Goal: Task Accomplishment & Management: Use online tool/utility

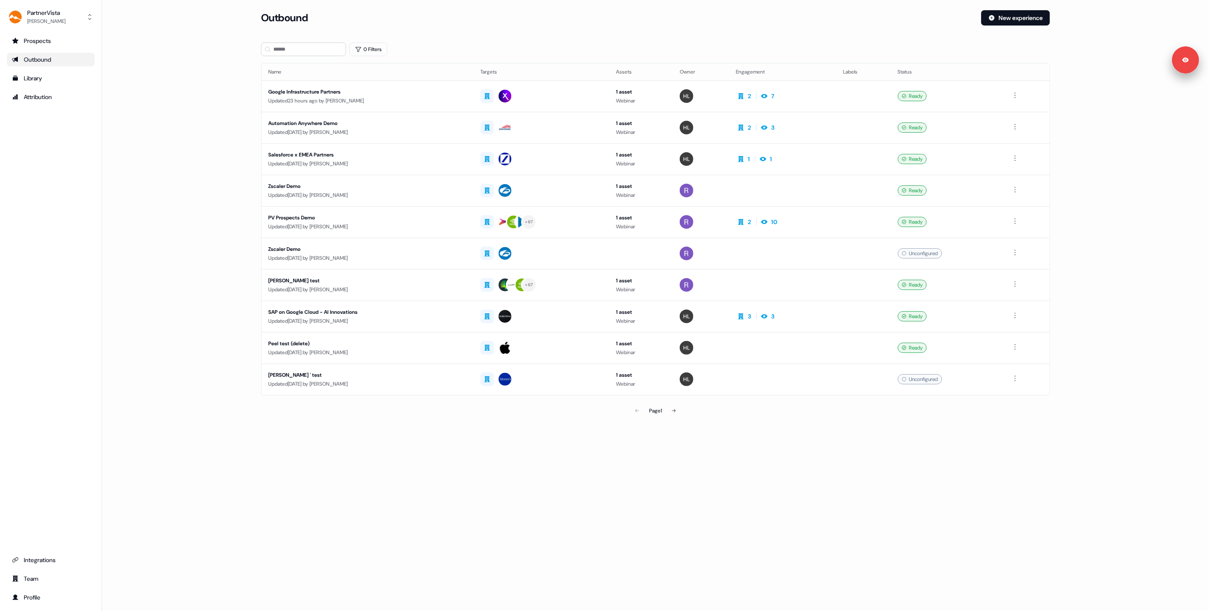
click at [614, 42] on section "Loading... Outbound New experience 0 Filters Name Targets Assets Owner Engageme…" at bounding box center [655, 226] width 816 height 433
drag, startPoint x: 418, startPoint y: 94, endPoint x: 264, endPoint y: 122, distance: 156.6
click at [245, 123] on main "Loading... Outbound New experience 0 Filters Name Targets Assets Owner Engageme…" at bounding box center [655, 226] width 1107 height 433
click at [441, 122] on div "Automation Anywhere Demo" at bounding box center [367, 123] width 198 height 8
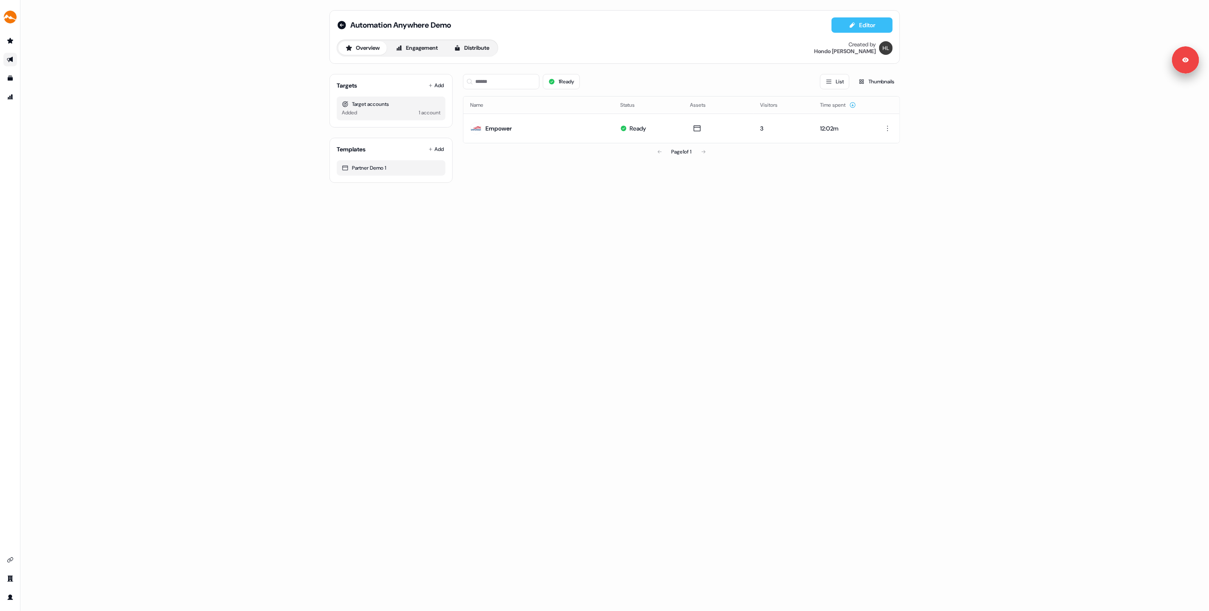
click at [850, 30] on button "Editor" at bounding box center [861, 24] width 61 height 15
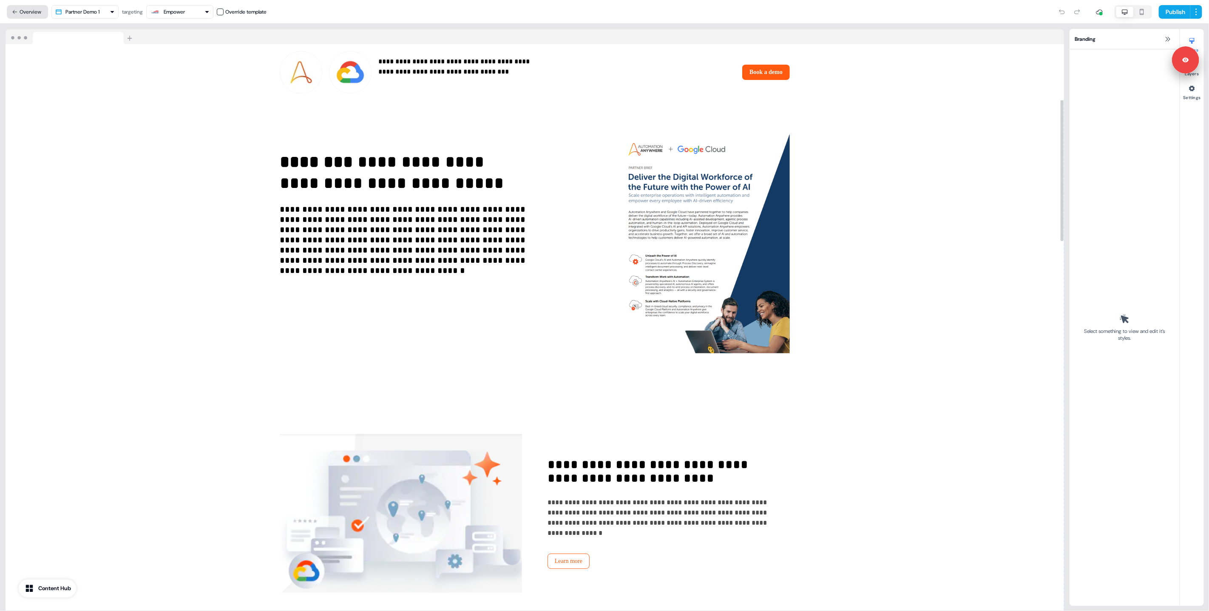
click at [19, 17] on button "Overview" at bounding box center [27, 12] width 41 height 14
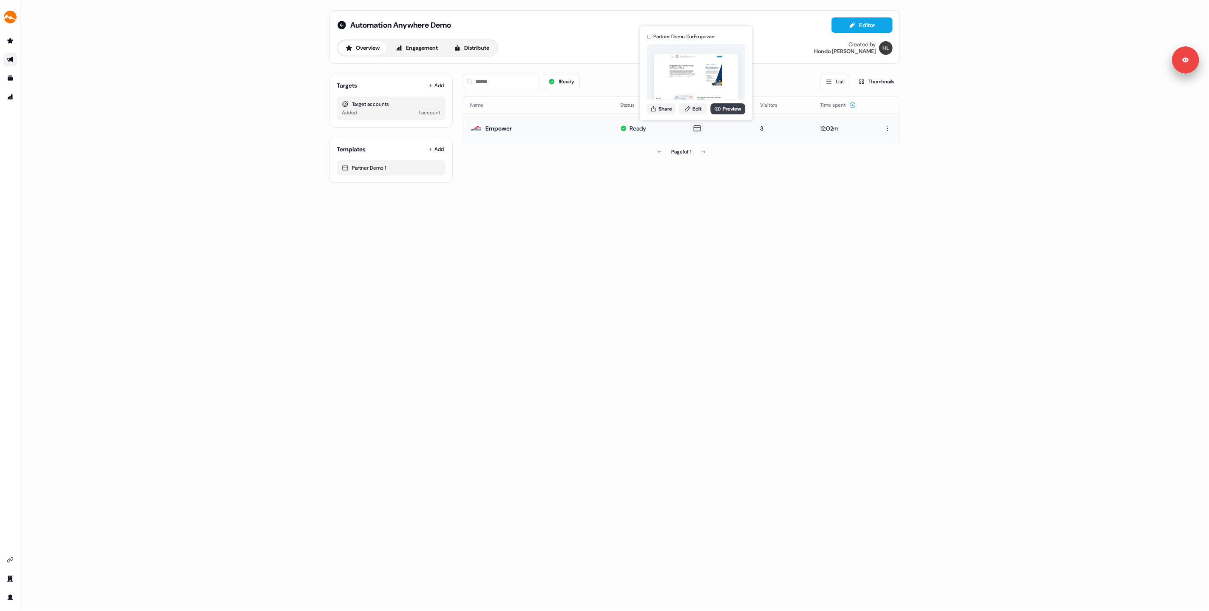
click at [722, 110] on link "Preview" at bounding box center [727, 108] width 35 height 11
click at [346, 26] on icon at bounding box center [342, 25] width 10 height 10
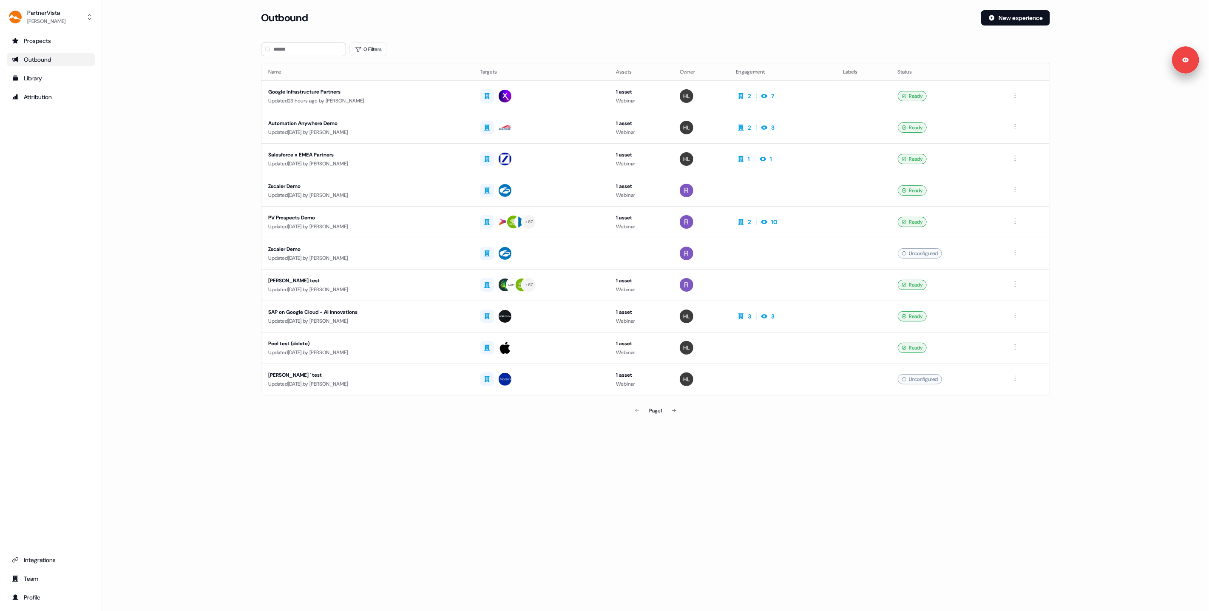
click at [343, 26] on div "Outbound New experience" at bounding box center [655, 22] width 789 height 25
click at [412, 76] on th "Name" at bounding box center [367, 71] width 212 height 17
click at [417, 100] on div "Updated 23 hours ago by Hondo Lewis" at bounding box center [367, 100] width 198 height 8
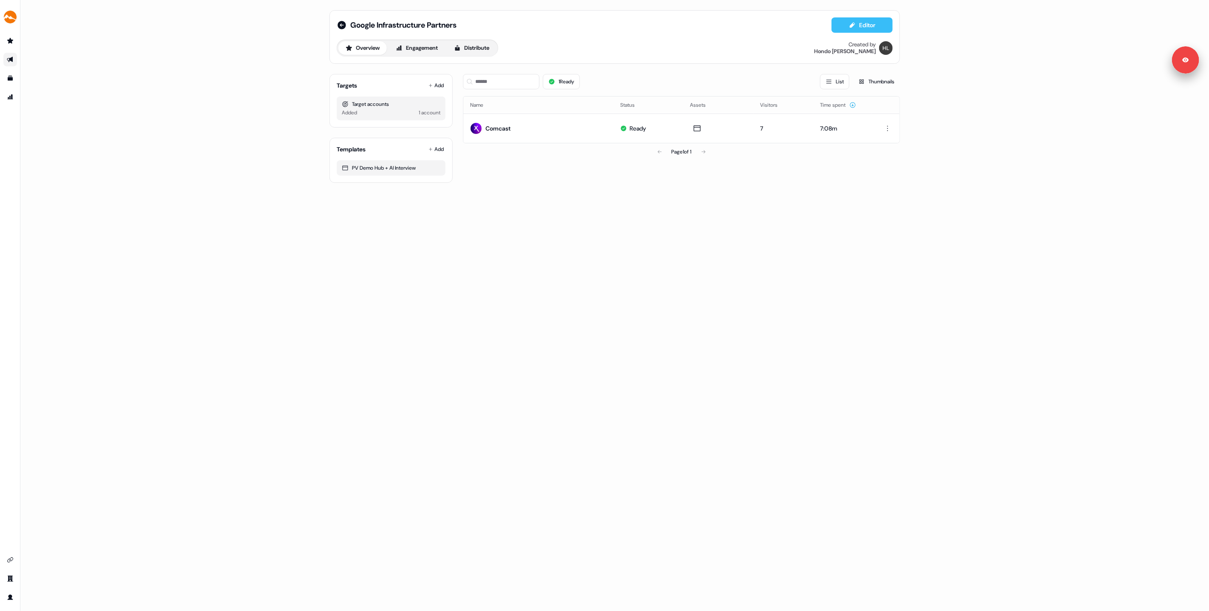
click at [862, 19] on button "Editor" at bounding box center [861, 24] width 61 height 15
click at [725, 110] on link "Preview" at bounding box center [727, 108] width 35 height 11
click at [723, 108] on link "Preview" at bounding box center [727, 108] width 35 height 11
click at [868, 18] on button "Editor" at bounding box center [861, 24] width 61 height 15
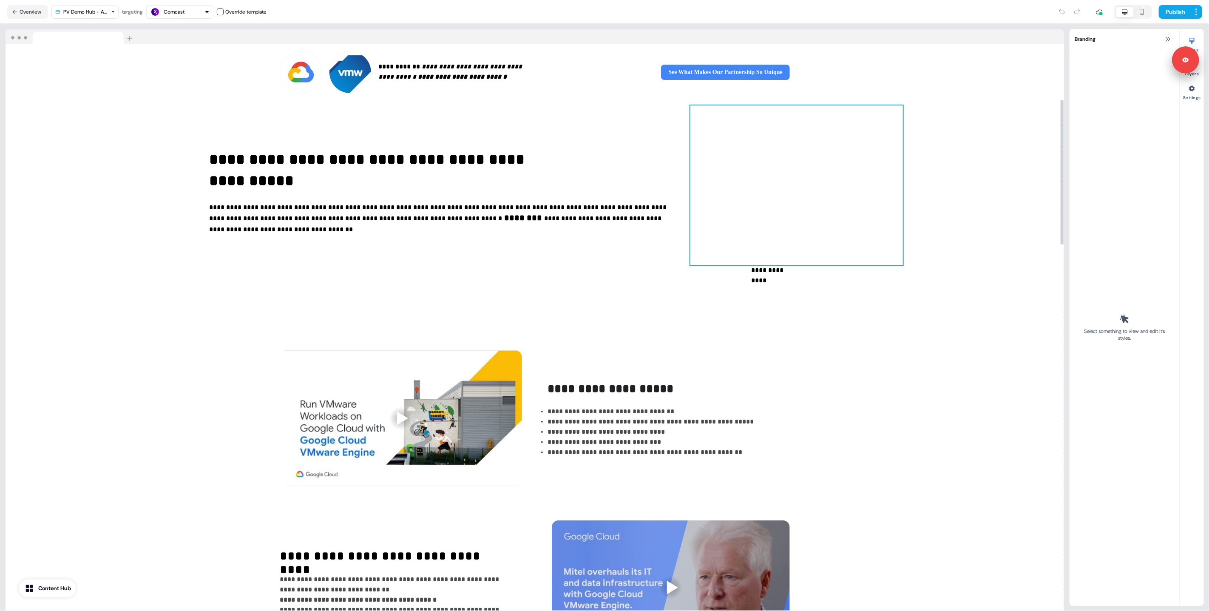
click at [901, 252] on div at bounding box center [796, 185] width 212 height 160
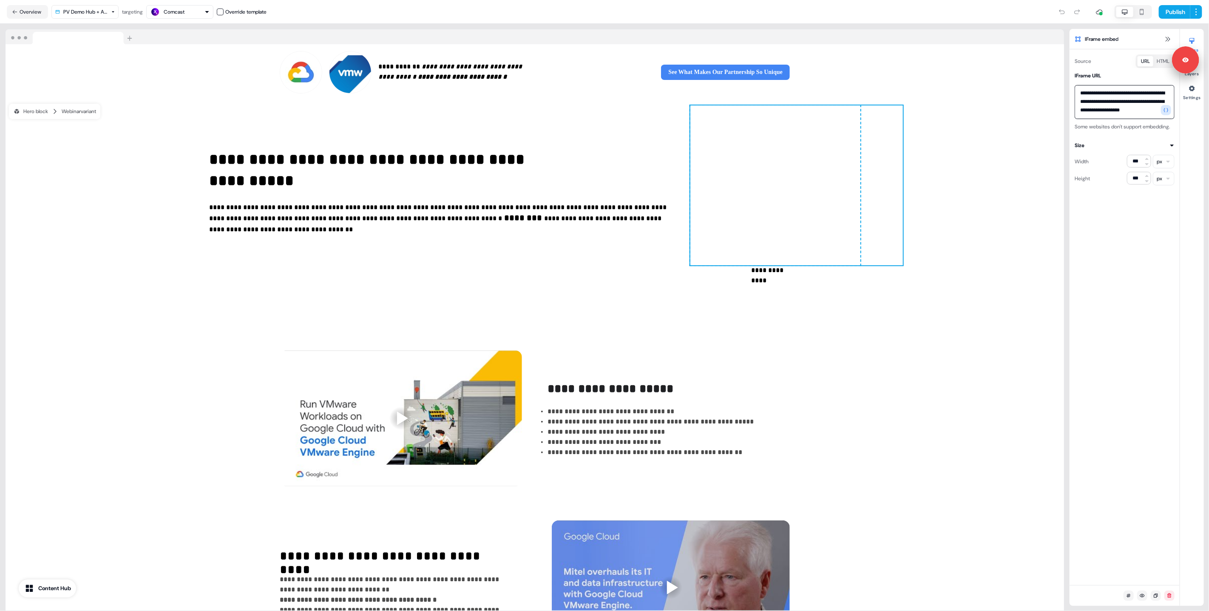
drag, startPoint x: 1121, startPoint y: 101, endPoint x: 1097, endPoint y: 96, distance: 24.0
click at [1097, 96] on textarea "**********" at bounding box center [1124, 102] width 100 height 34
drag, startPoint x: 1109, startPoint y: 211, endPoint x: 1080, endPoint y: 167, distance: 51.9
click at [1108, 211] on div "**********" at bounding box center [1124, 316] width 110 height 535
click at [903, 152] on div at bounding box center [796, 185] width 212 height 160
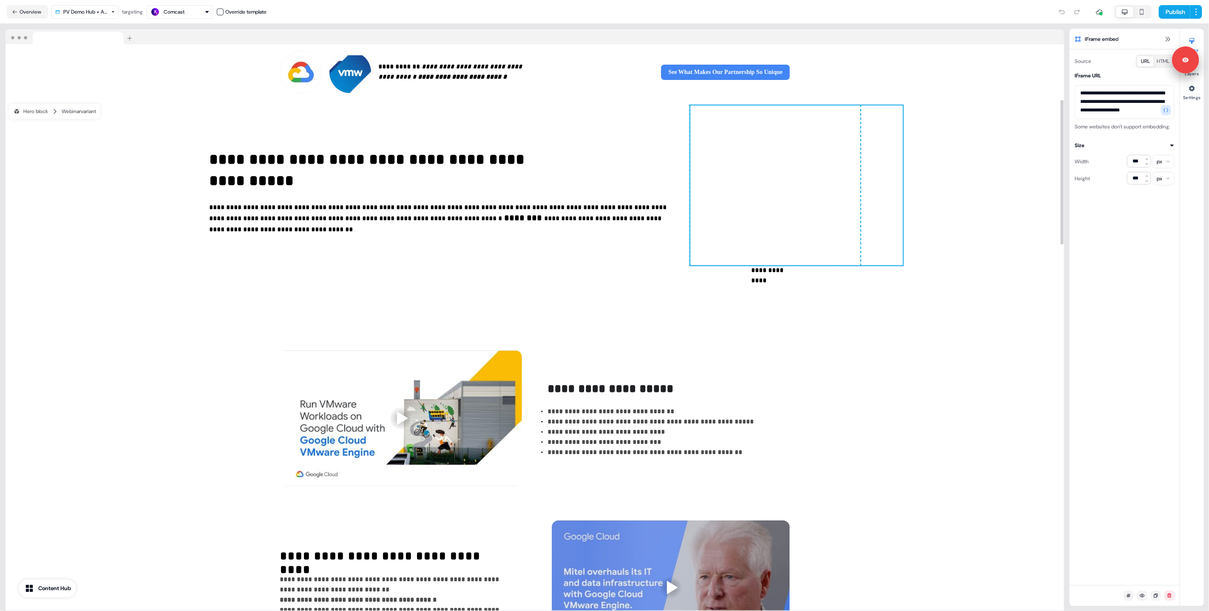
click at [903, 150] on div at bounding box center [796, 185] width 212 height 160
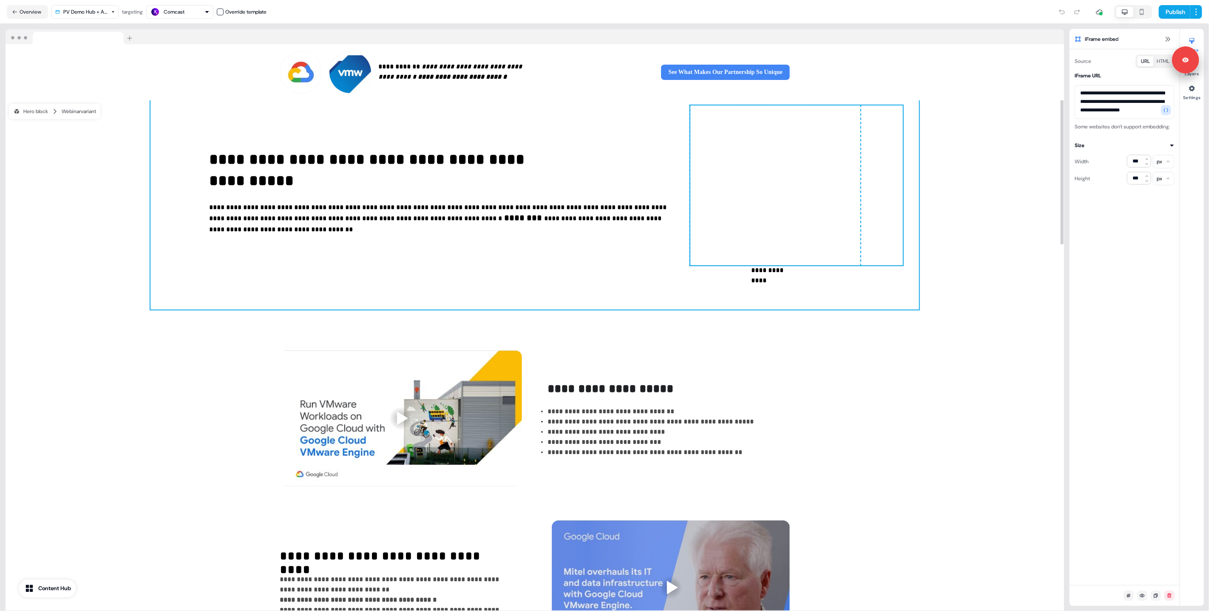
drag, startPoint x: 1010, startPoint y: 297, endPoint x: 1014, endPoint y: 300, distance: 4.5
click at [918, 297] on div "**********" at bounding box center [534, 204] width 768 height 209
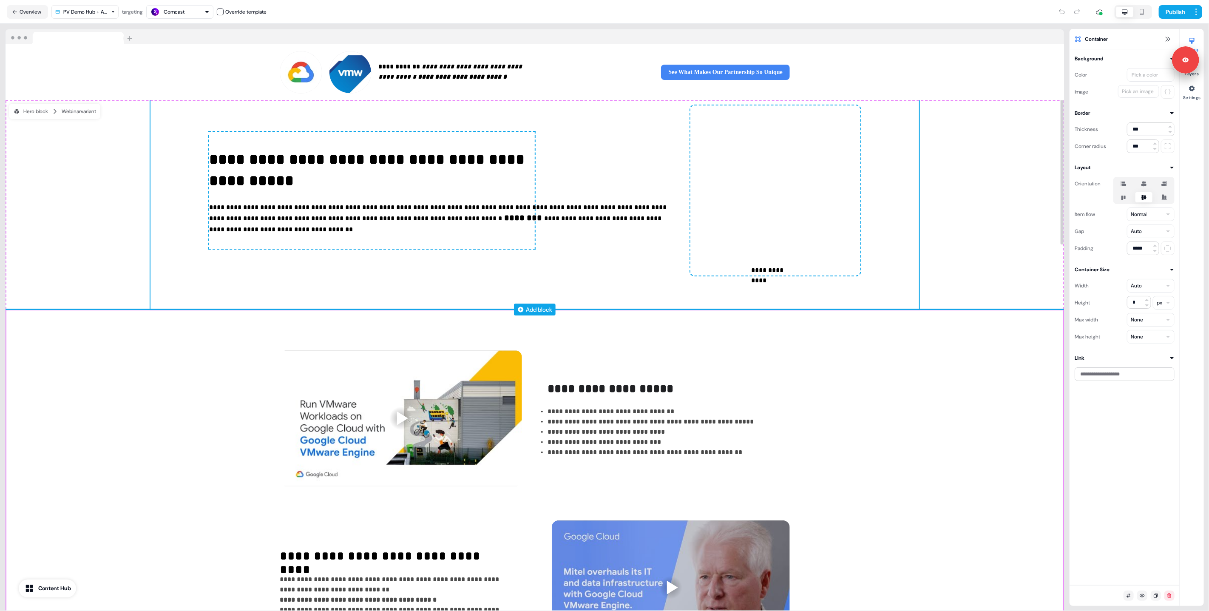
drag, startPoint x: 998, startPoint y: 428, endPoint x: 980, endPoint y: 312, distance: 117.9
click at [998, 428] on div "**********" at bounding box center [535, 502] width 1058 height 386
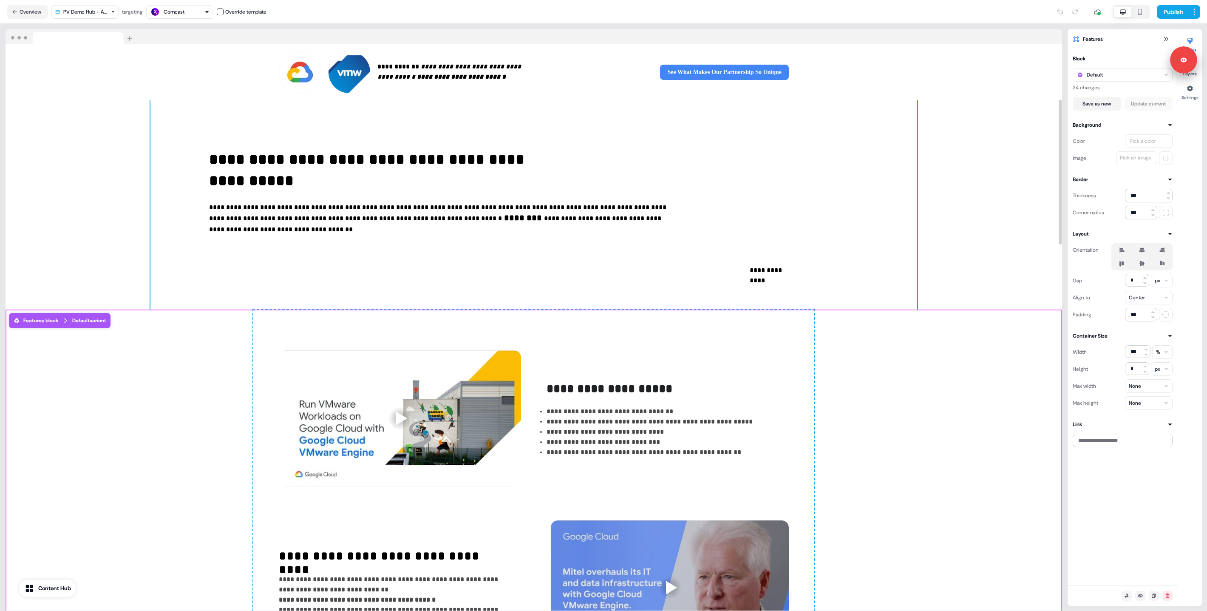
click at [666, 297] on div "**********" at bounding box center [533, 204] width 767 height 209
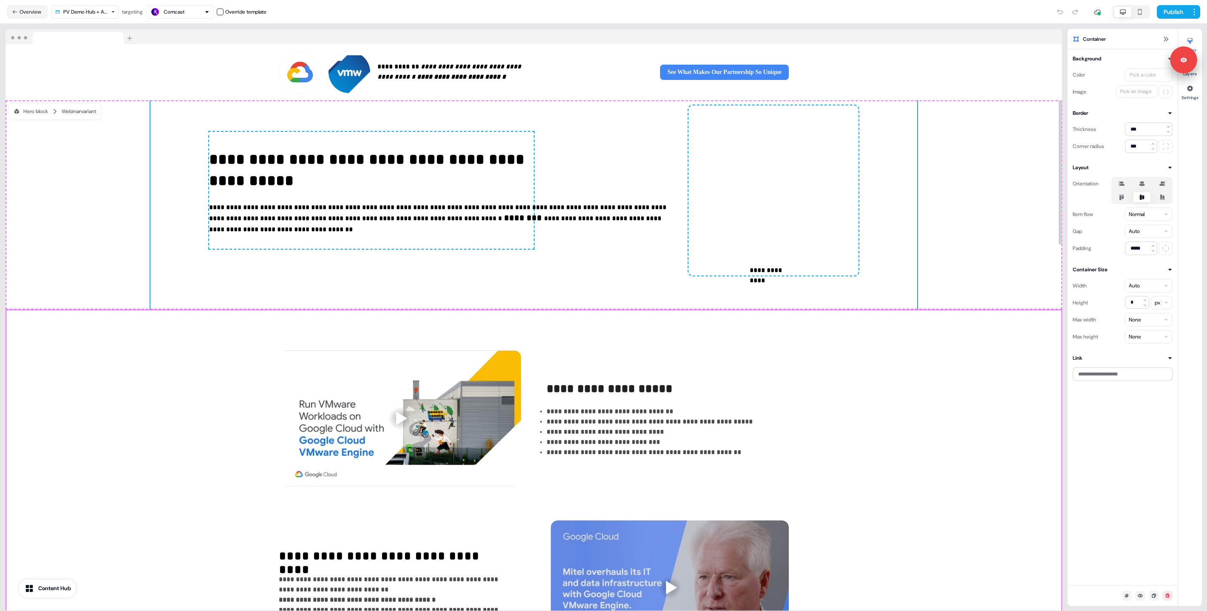
drag, startPoint x: 927, startPoint y: 436, endPoint x: 804, endPoint y: 267, distance: 208.9
click at [928, 436] on div "**********" at bounding box center [534, 502] width 1056 height 386
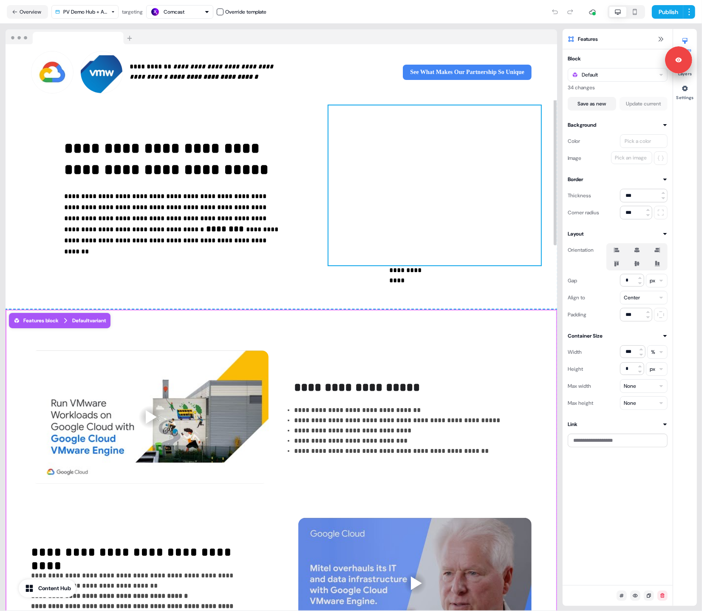
click at [521, 194] on div at bounding box center [435, 185] width 212 height 160
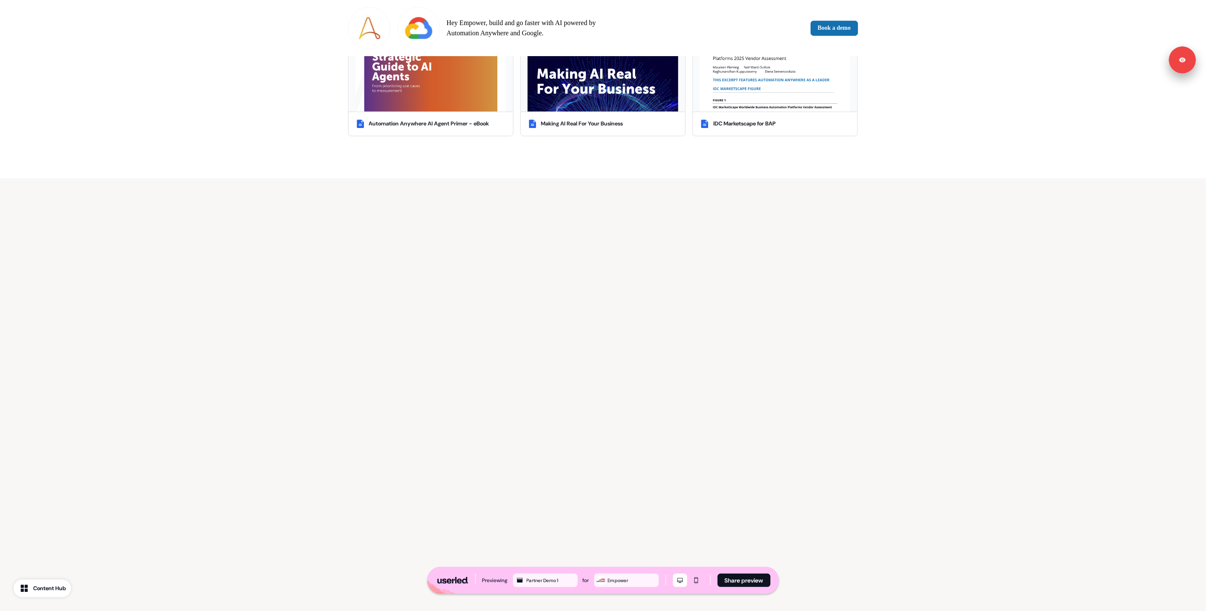
scroll to position [1019, 0]
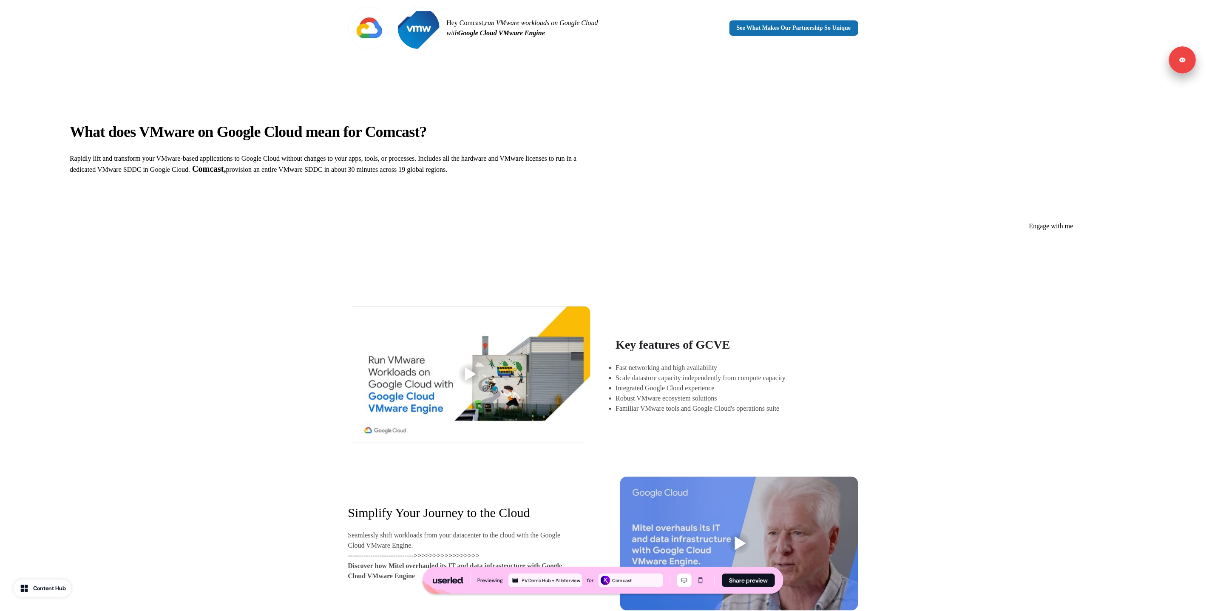
drag, startPoint x: 1123, startPoint y: 301, endPoint x: 1057, endPoint y: 300, distance: 65.9
click at [1123, 301] on div "Key features of GCVE Fast networking and high availability Scale datastore capa…" at bounding box center [603, 458] width 1206 height 386
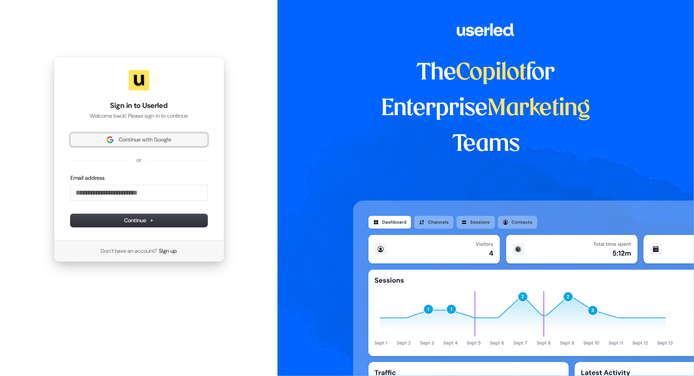
click at [139, 144] on span "Continue with Google" at bounding box center [145, 140] width 53 height 8
